Goal: Find specific page/section: Find specific page/section

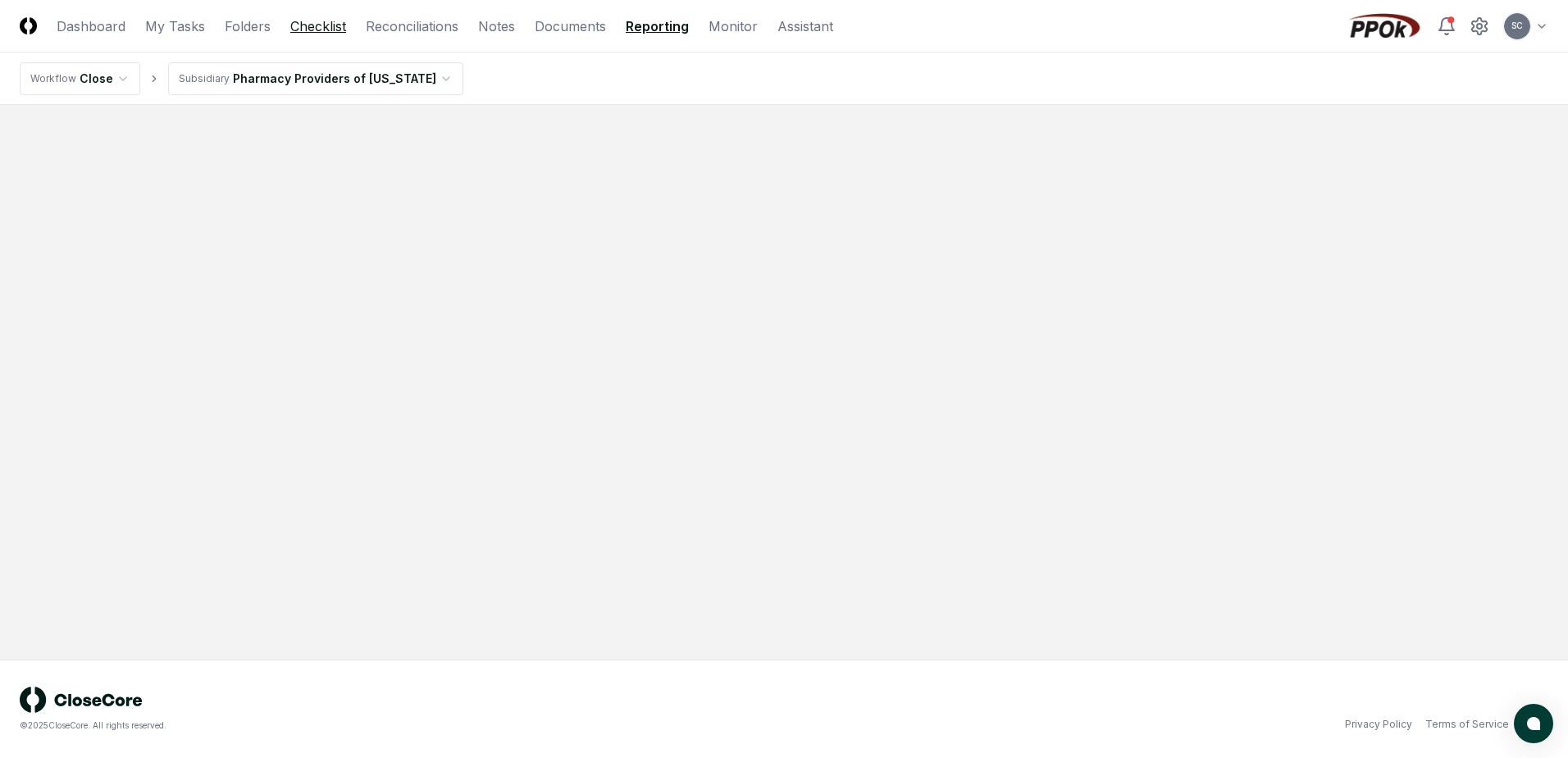
click at [315, 22] on link "Checklist" at bounding box center [317, 26] width 56 height 19
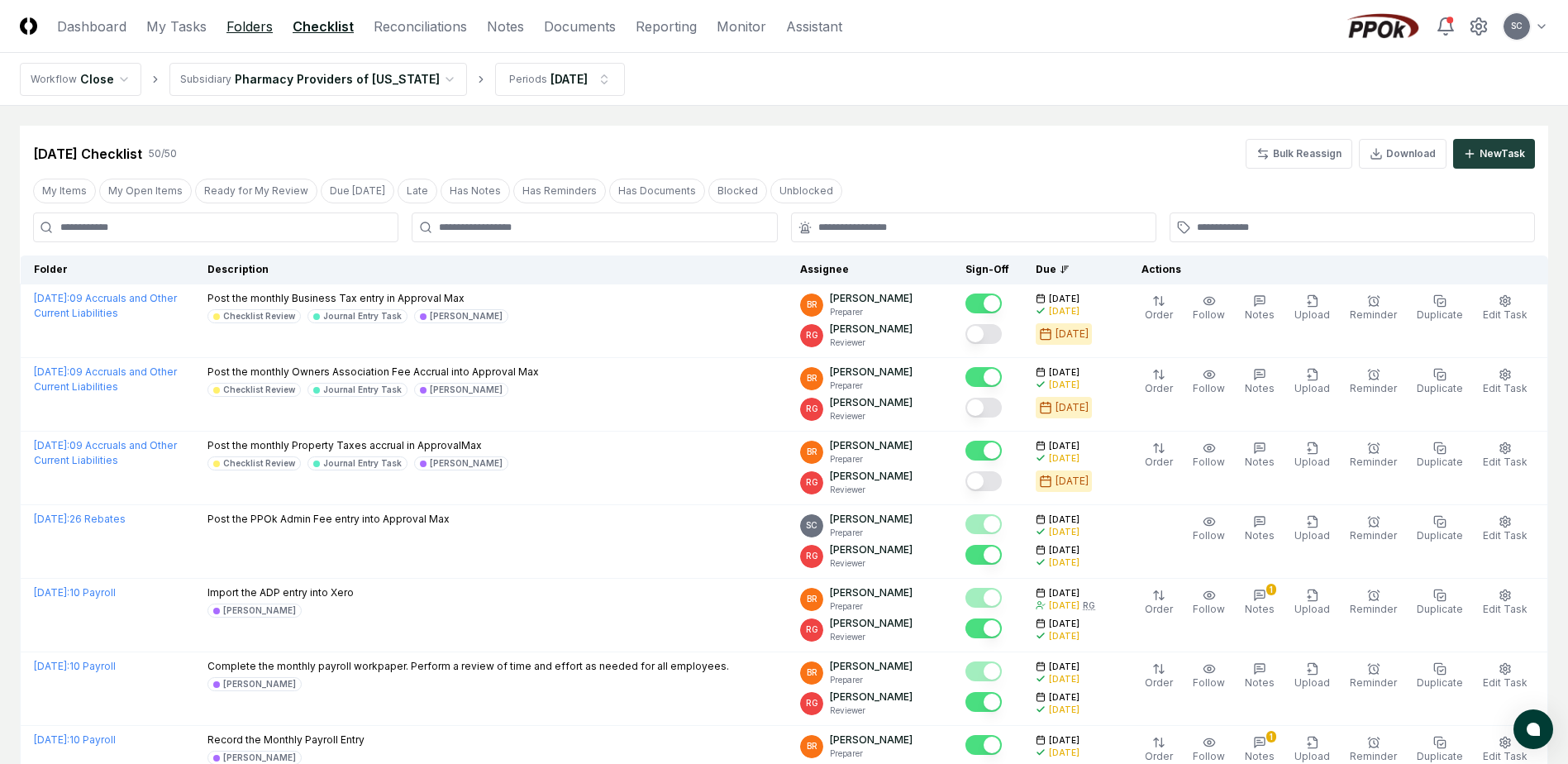
click at [255, 26] on link "Folders" at bounding box center [250, 26] width 46 height 19
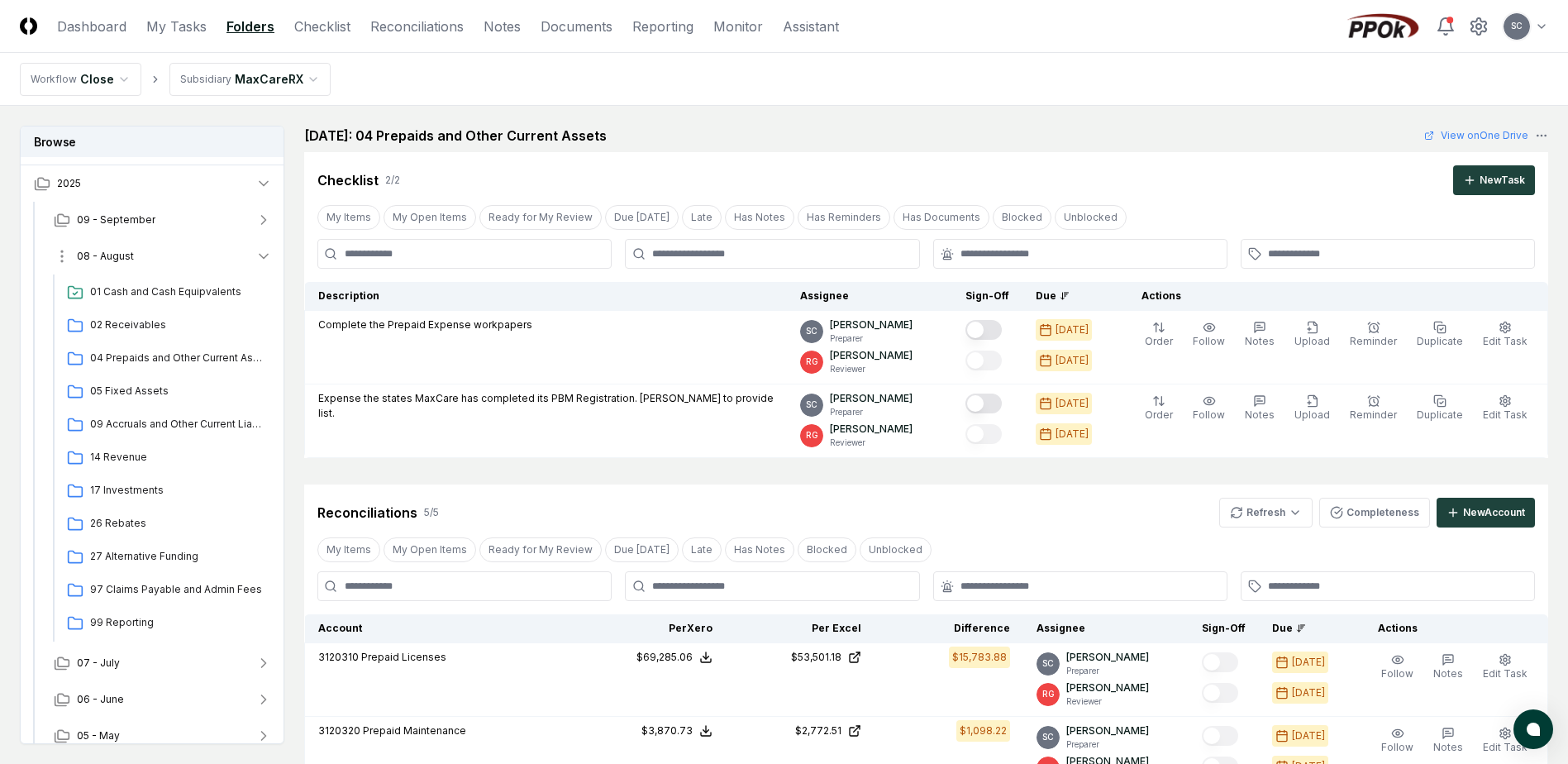
scroll to position [43, 0]
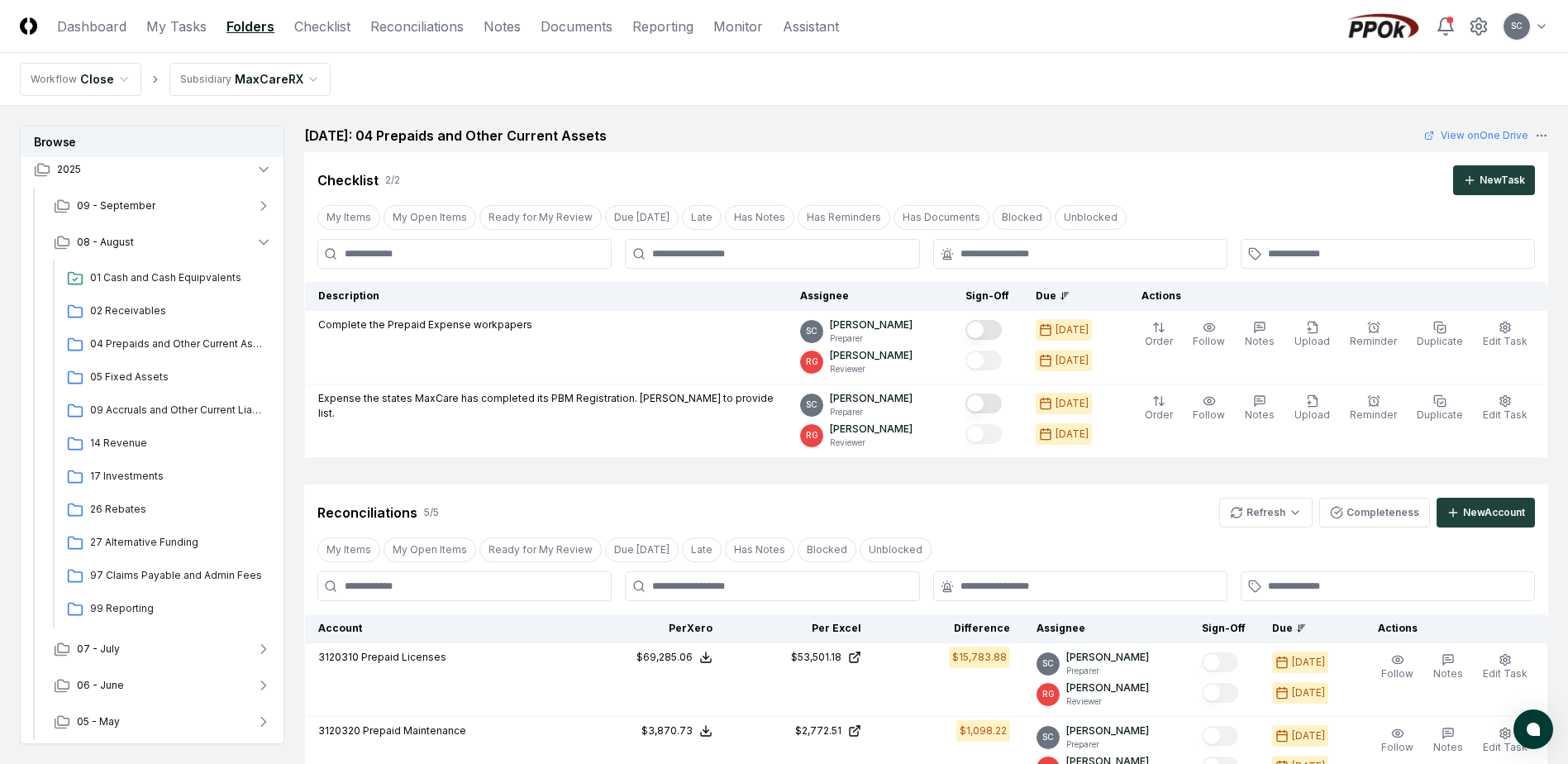
click at [236, 81] on html "CloseCore Dashboard My Tasks Folders Checklist Reconciliations Notes Documents …" at bounding box center [784, 679] width 1568 height 1359
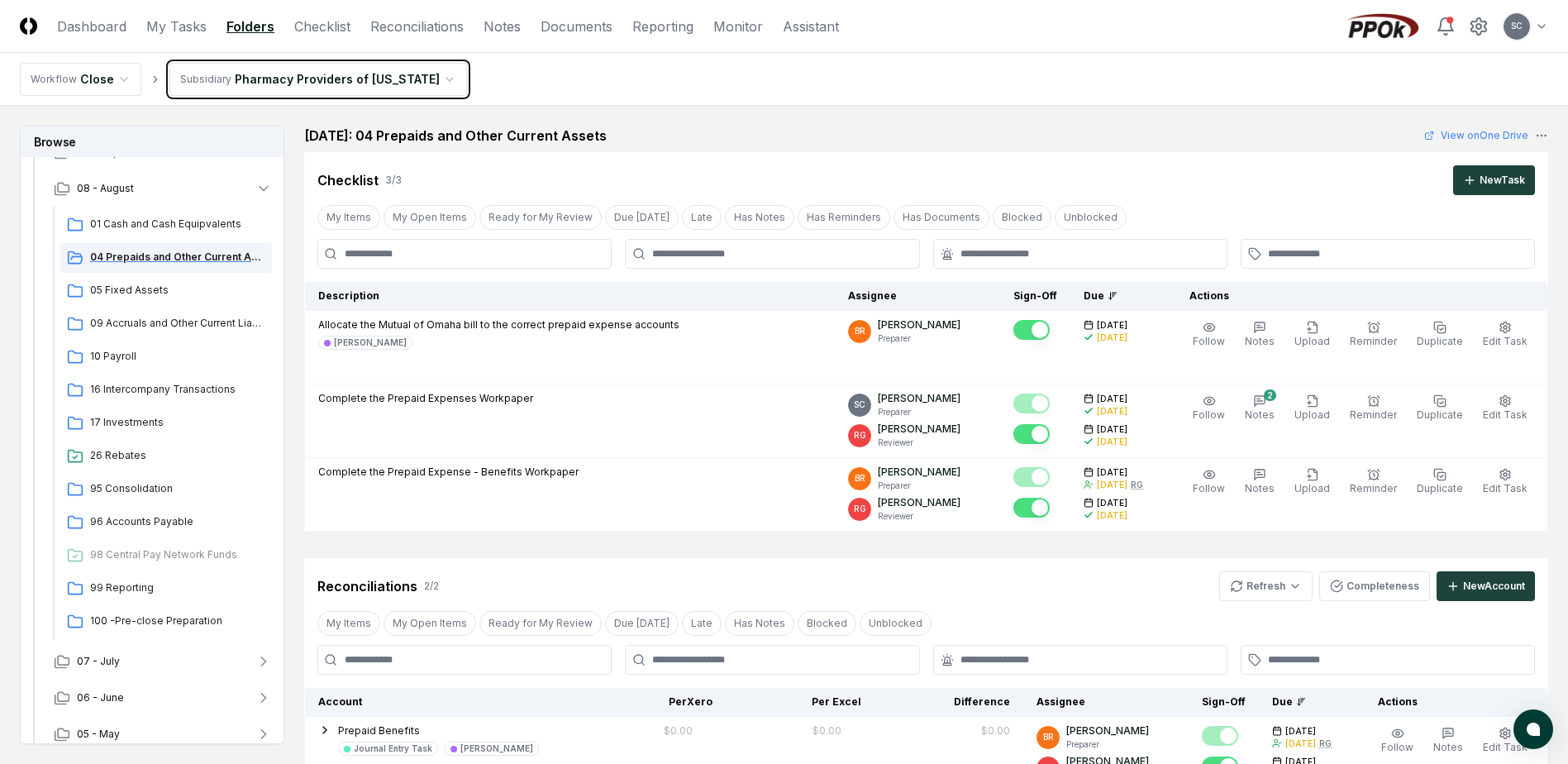
scroll to position [109, 0]
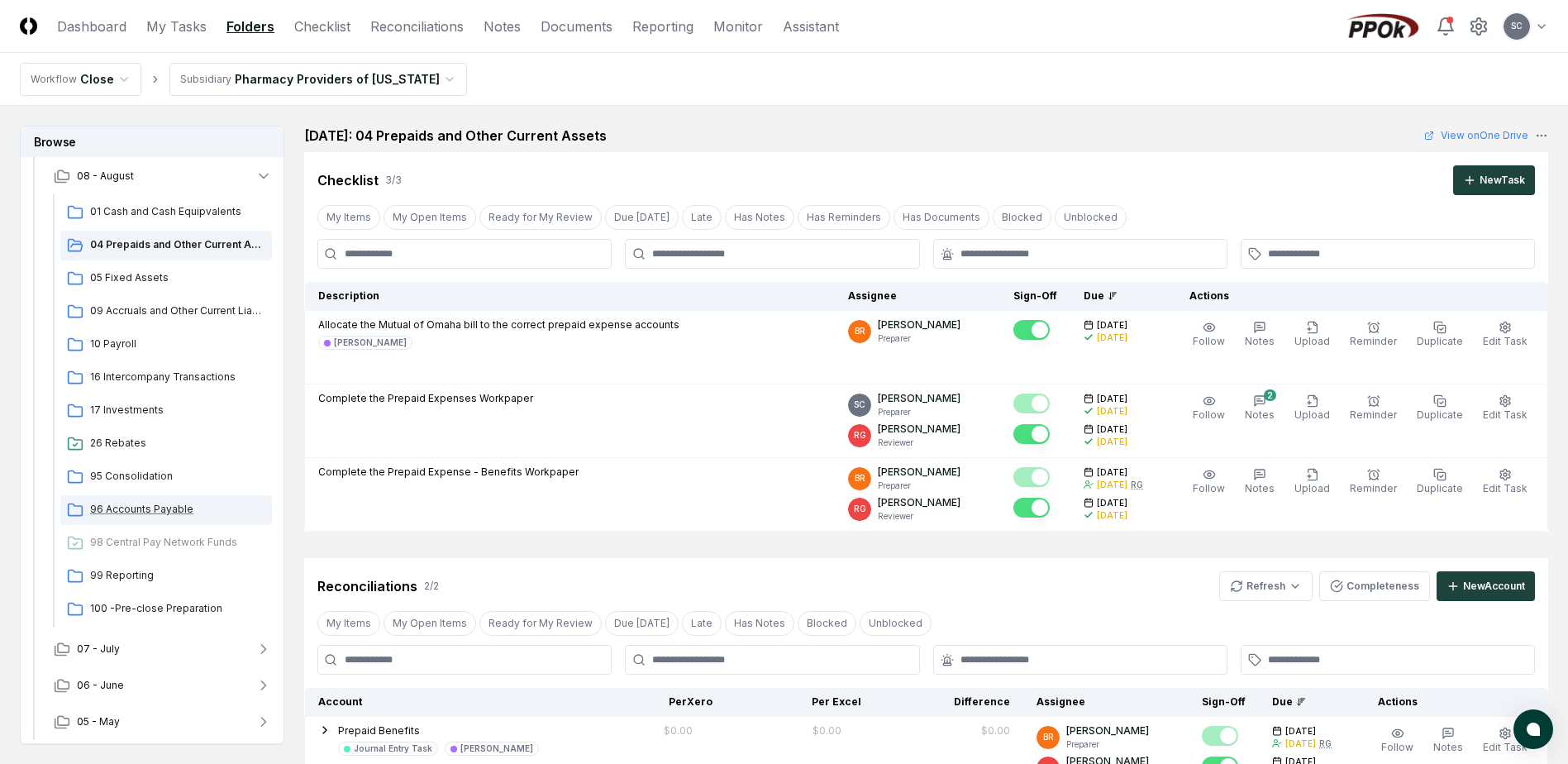
click at [130, 512] on span "96 Accounts Payable" at bounding box center [177, 510] width 175 height 15
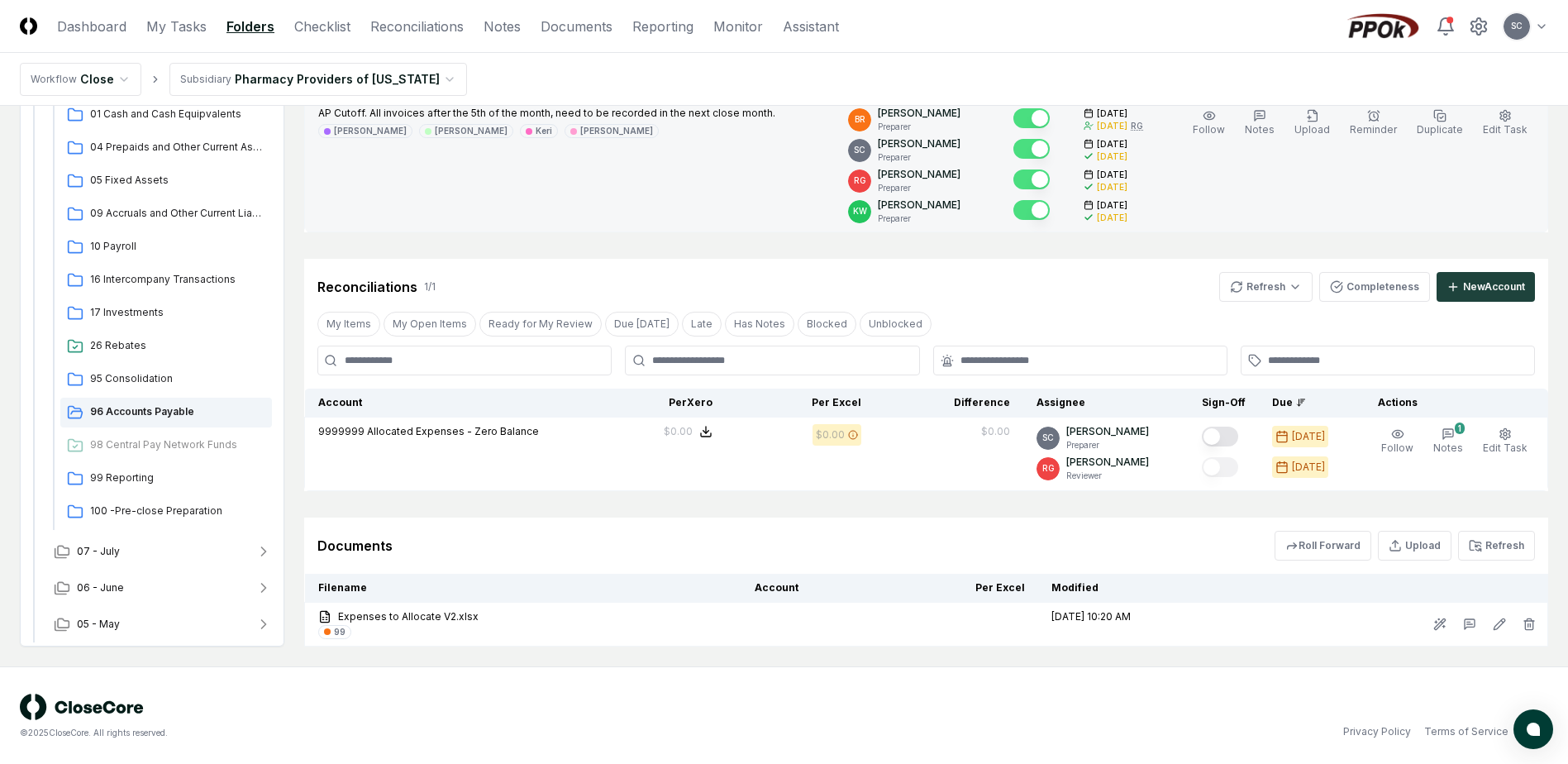
scroll to position [214, 0]
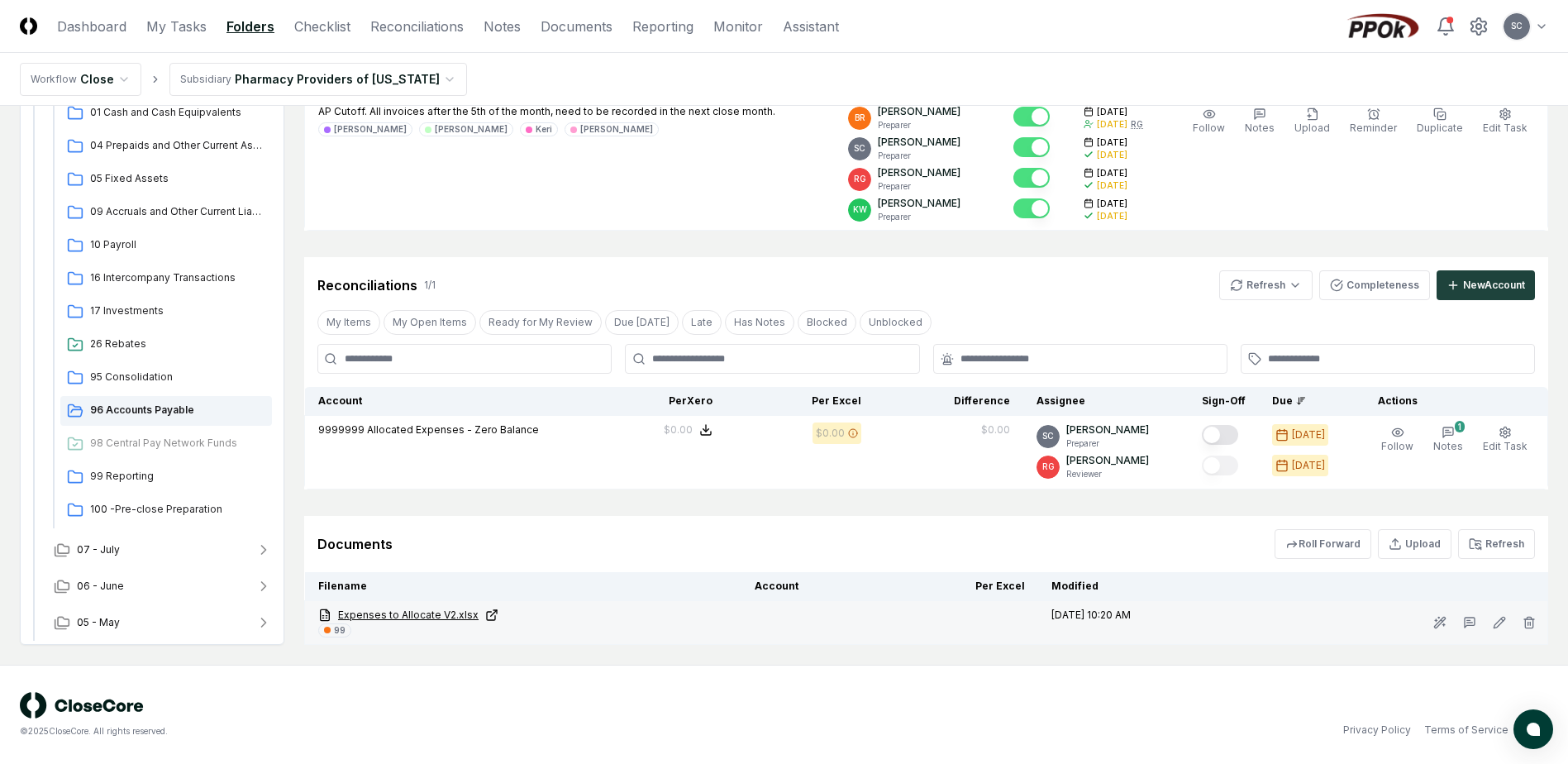
click at [398, 619] on link "Expenses to Allocate V2.xlsx" at bounding box center [522, 615] width 410 height 15
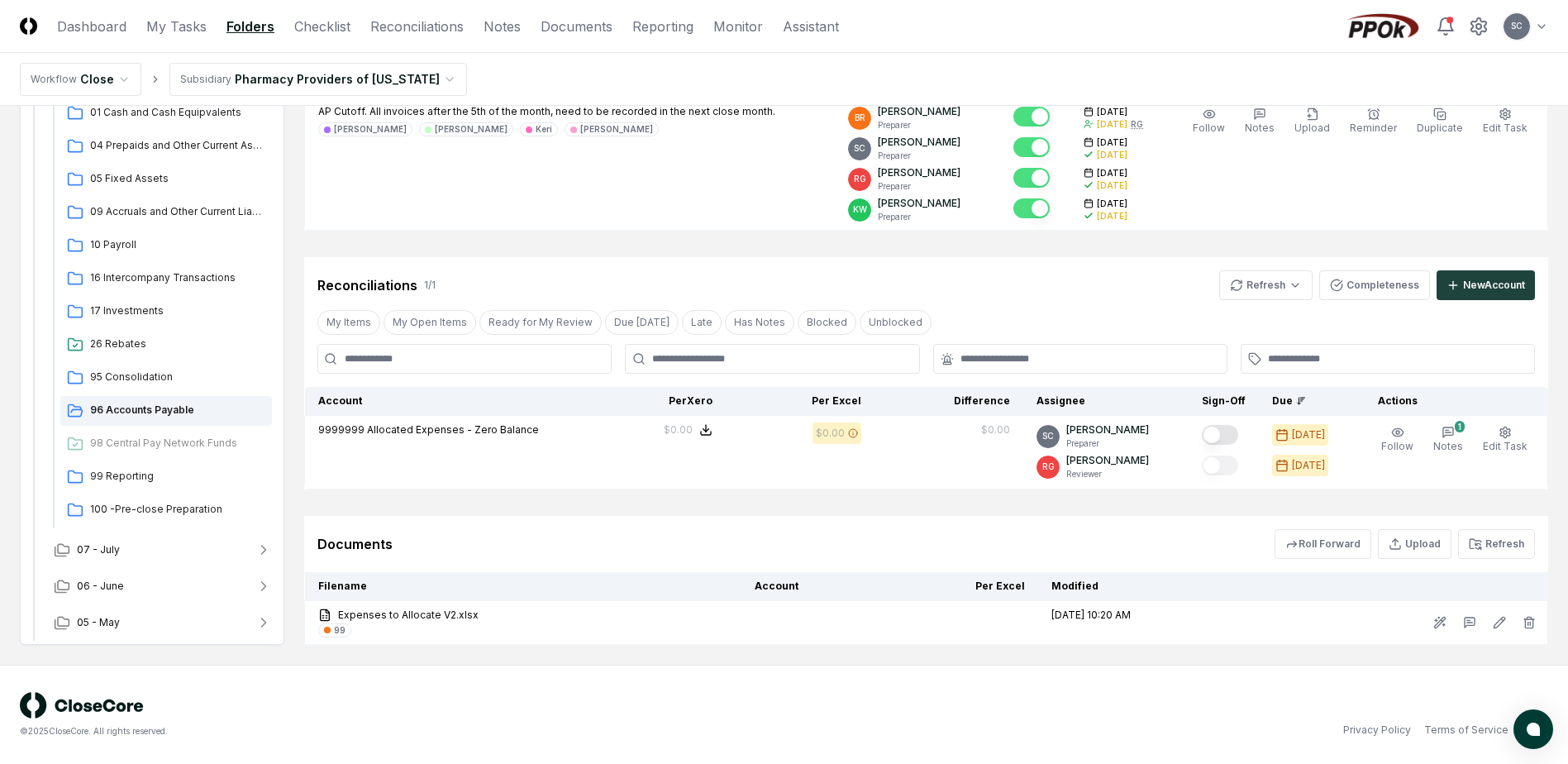
click at [318, 78] on html "CloseCore Dashboard My Tasks Folders Checklist Reconciliations Notes Documents …" at bounding box center [784, 275] width 1568 height 977
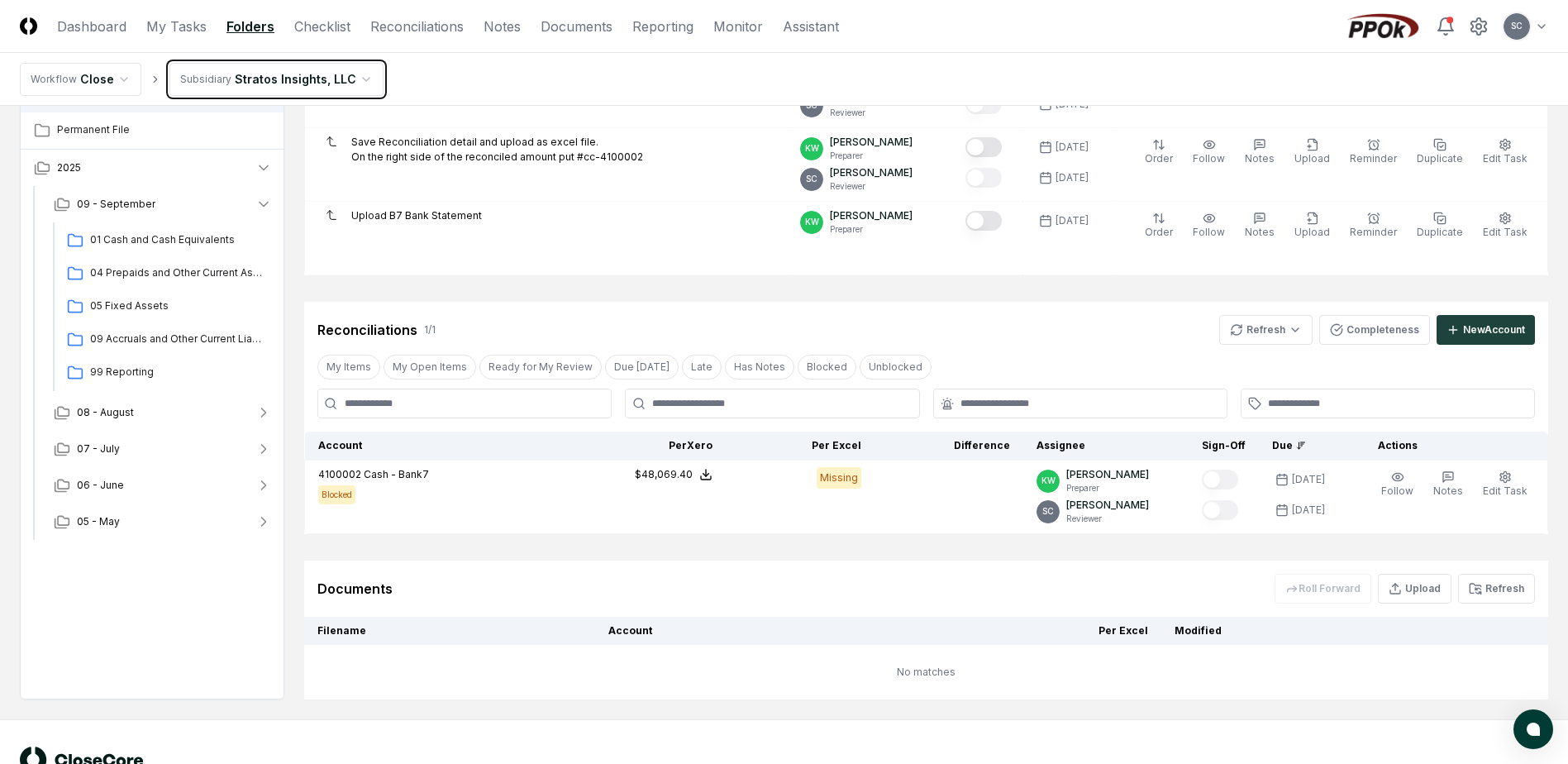
scroll to position [228, 0]
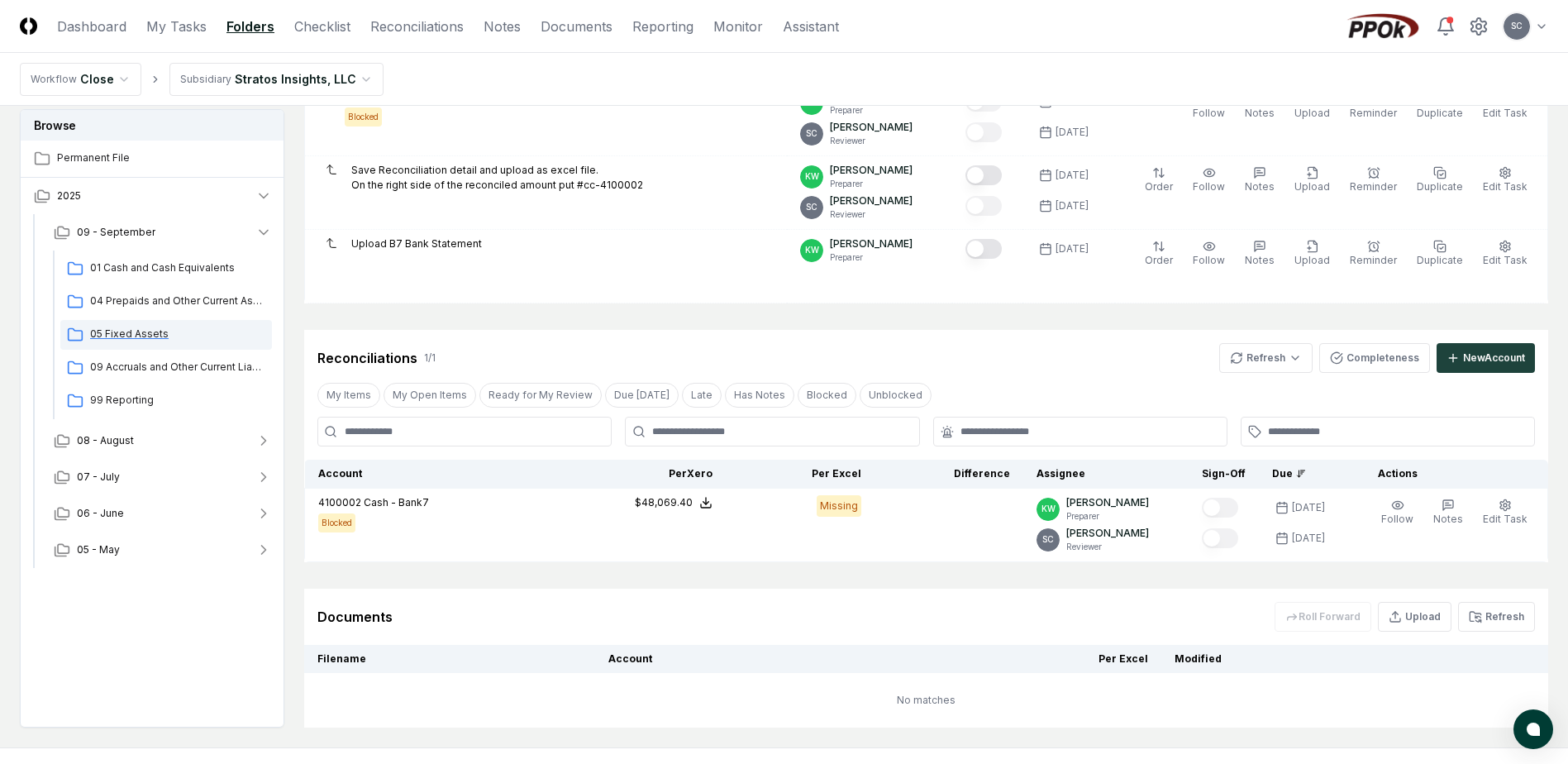
click at [124, 329] on span "05 Fixed Assets" at bounding box center [177, 334] width 175 height 15
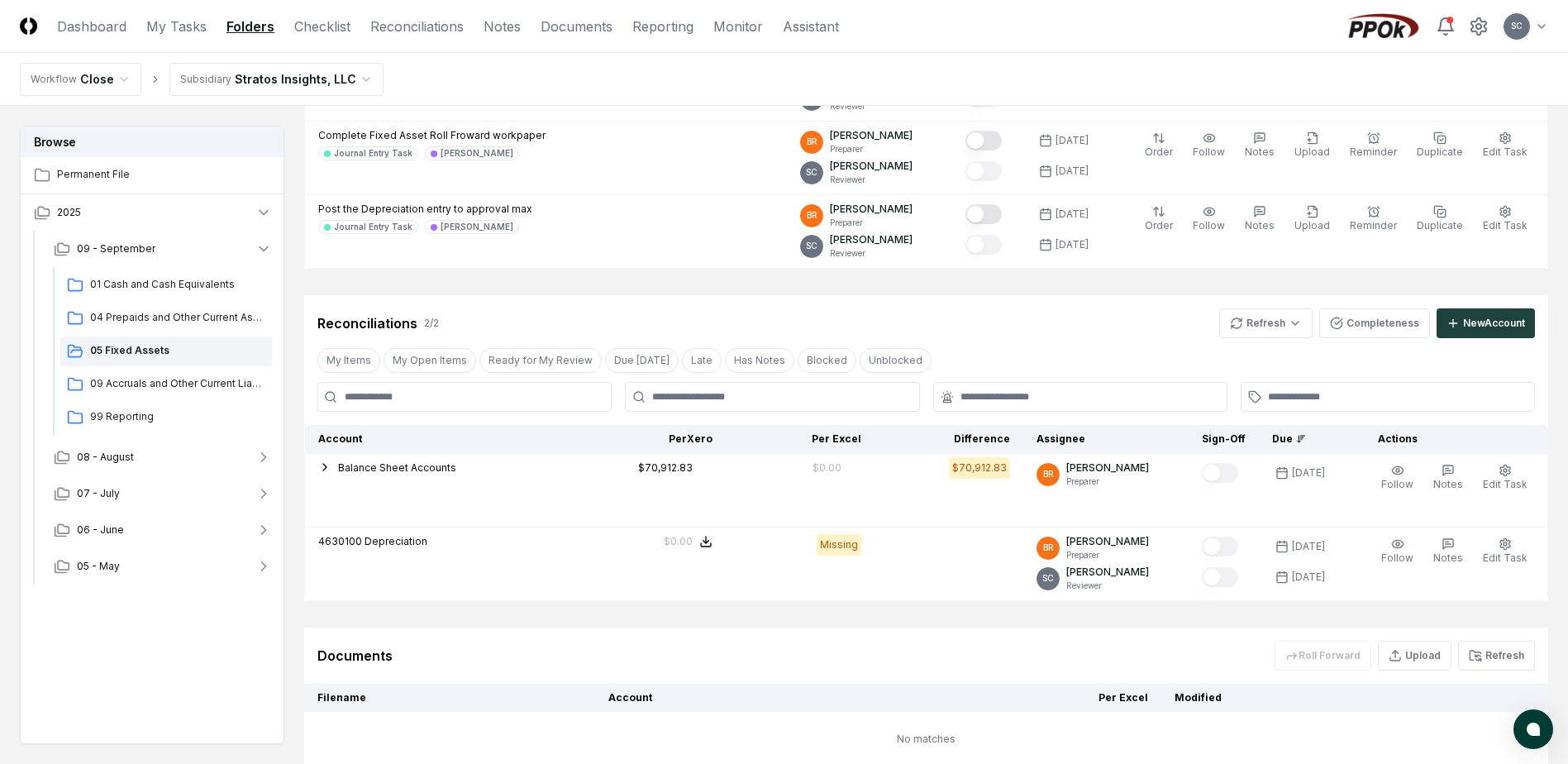
scroll to position [136, 0]
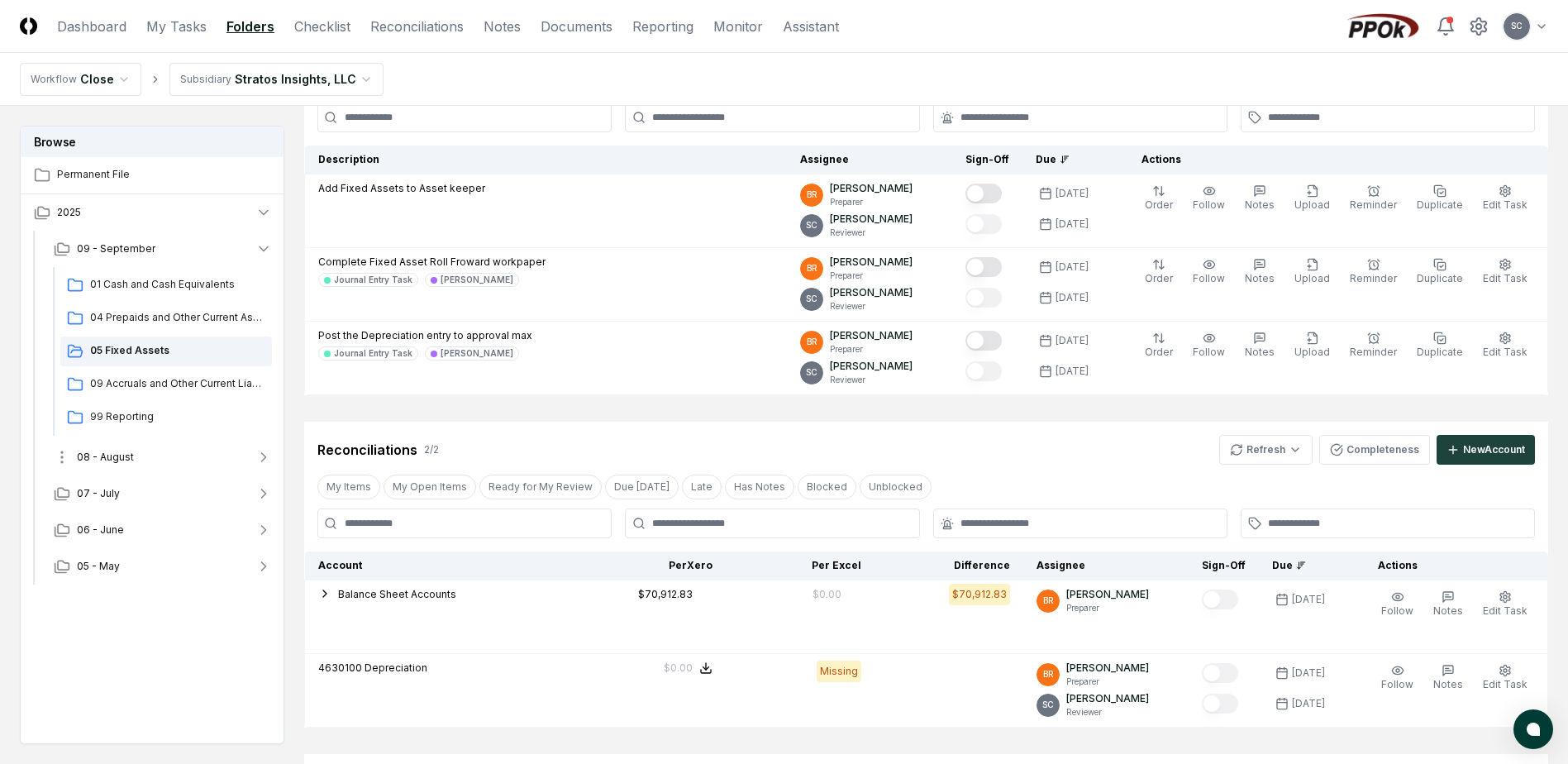
click at [116, 453] on span "08 - August" at bounding box center [105, 457] width 57 height 15
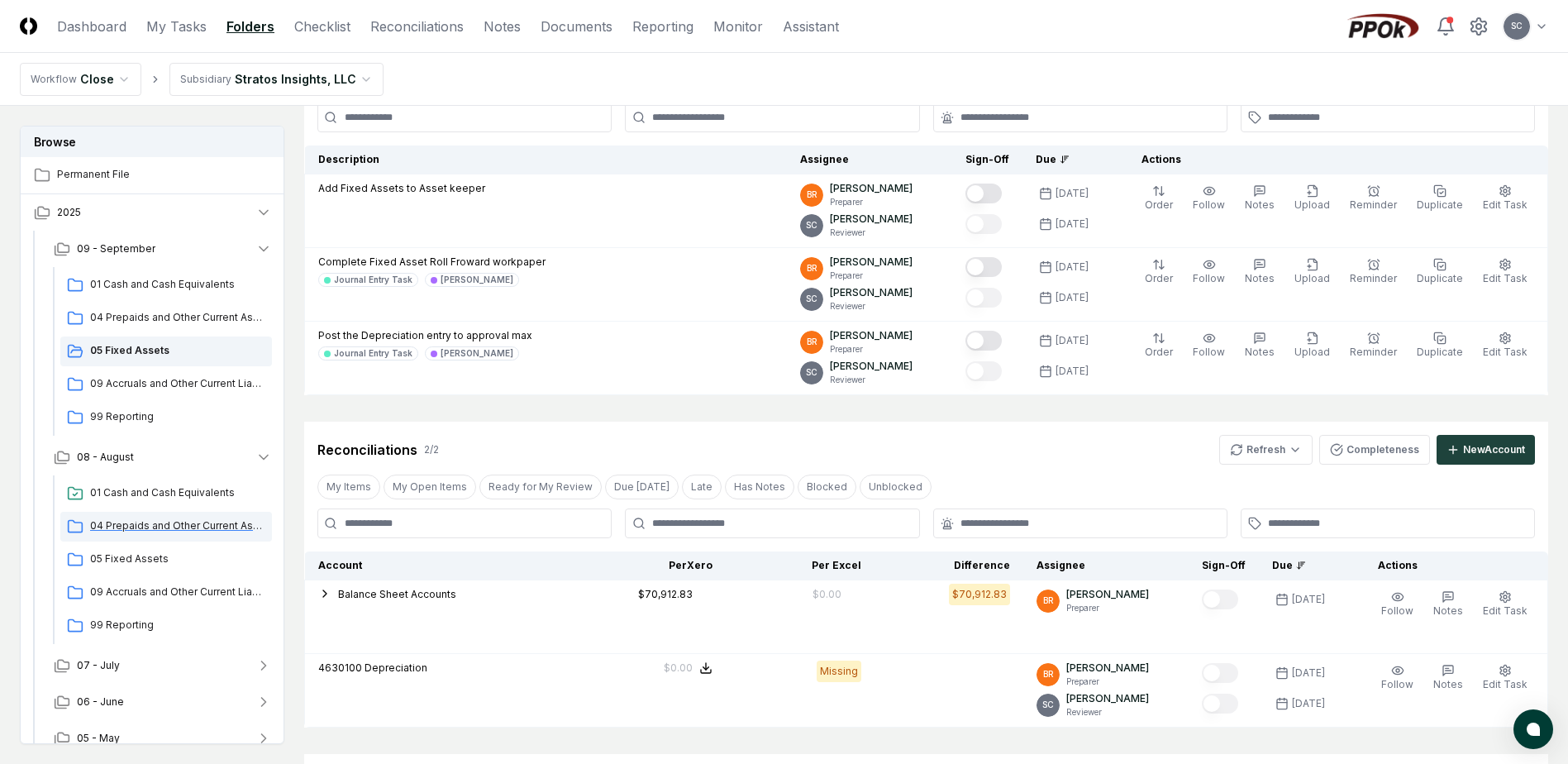
click at [127, 520] on span "04 Prepaids and Other Current Assets" at bounding box center [177, 525] width 175 height 15
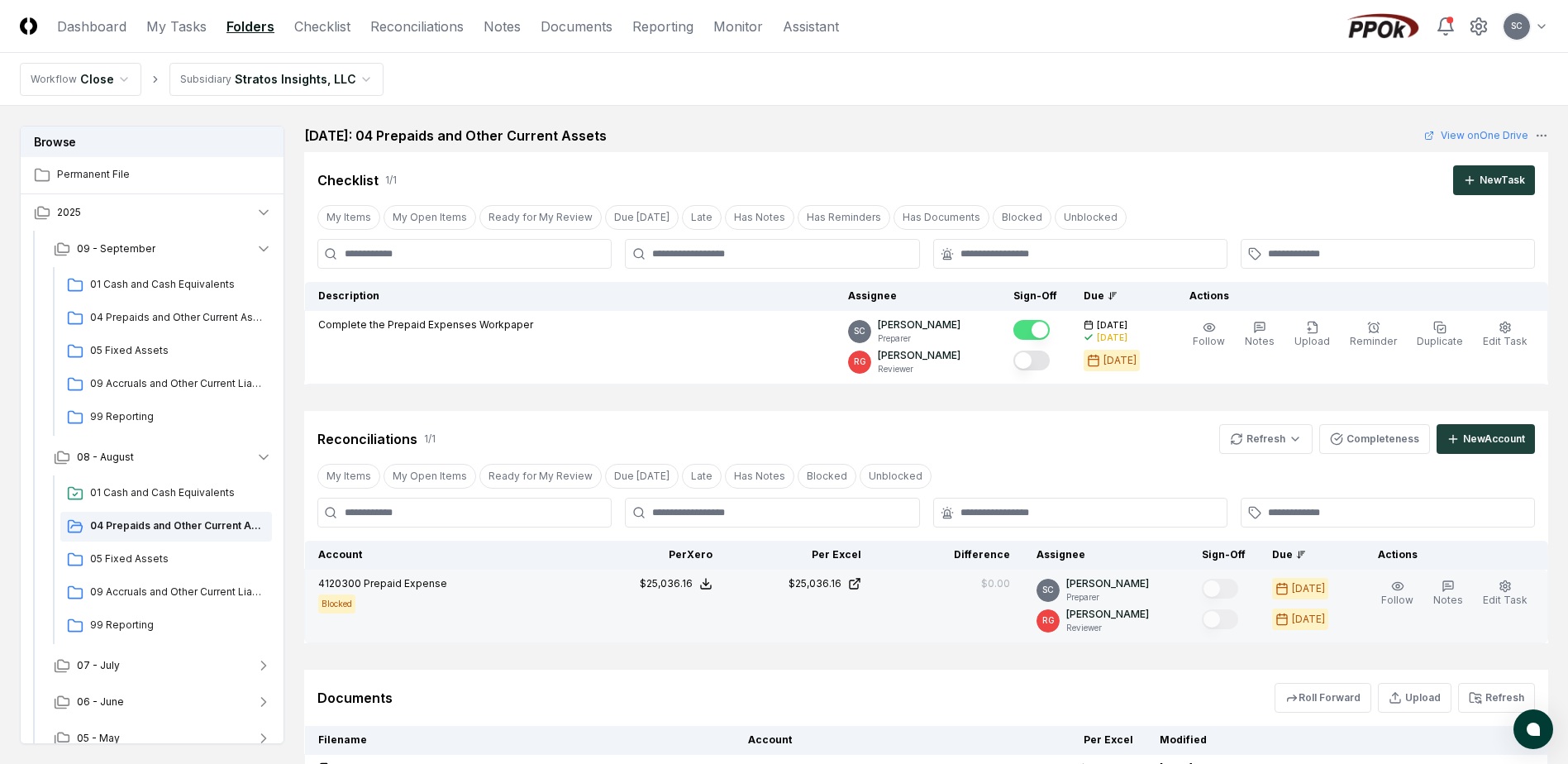
scroll to position [241, 0]
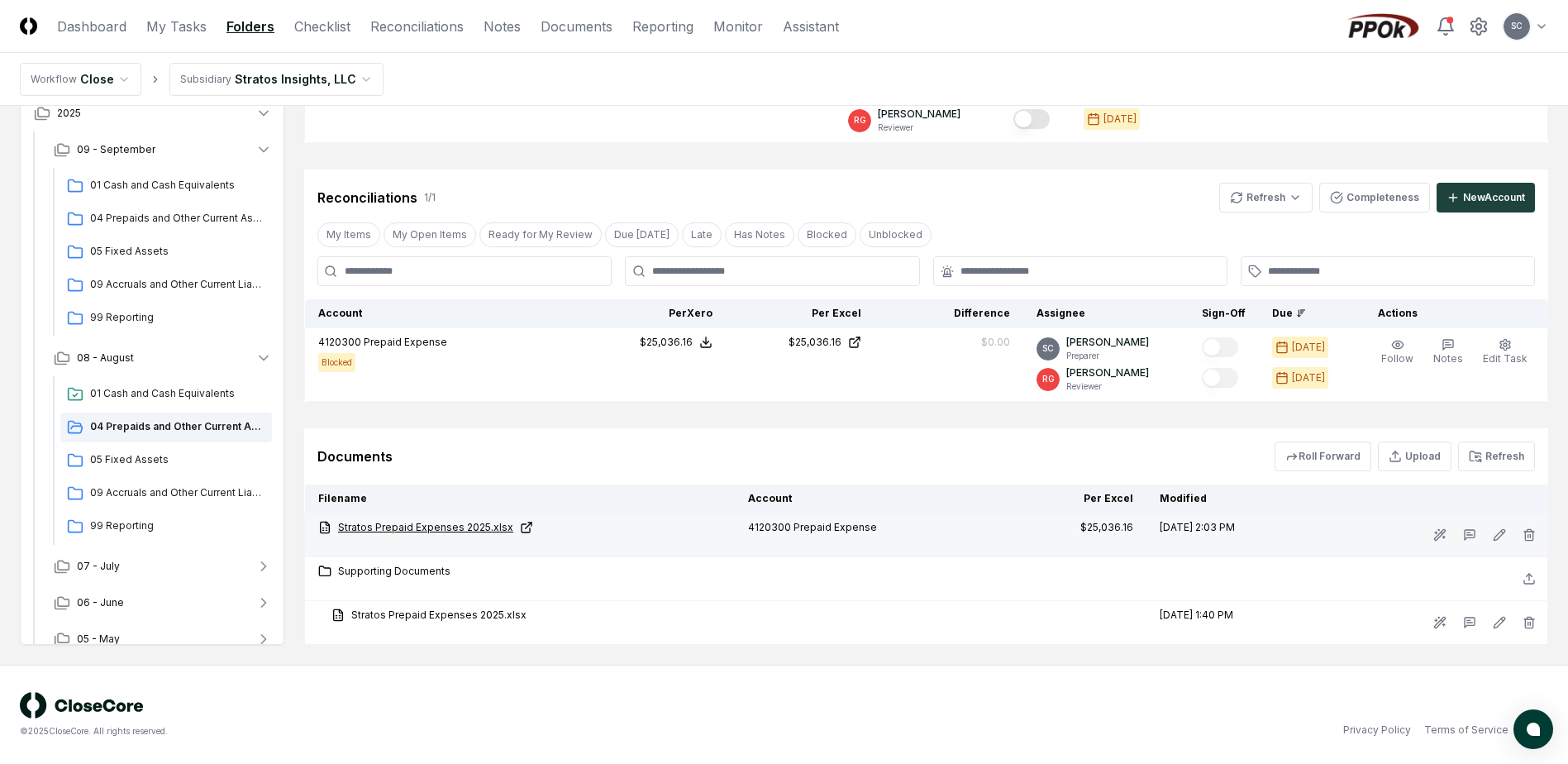
click at [429, 523] on link "Stratos Prepaid Expenses 2025.xlsx" at bounding box center [520, 527] width 403 height 15
